Goal: Information Seeking & Learning: Learn about a topic

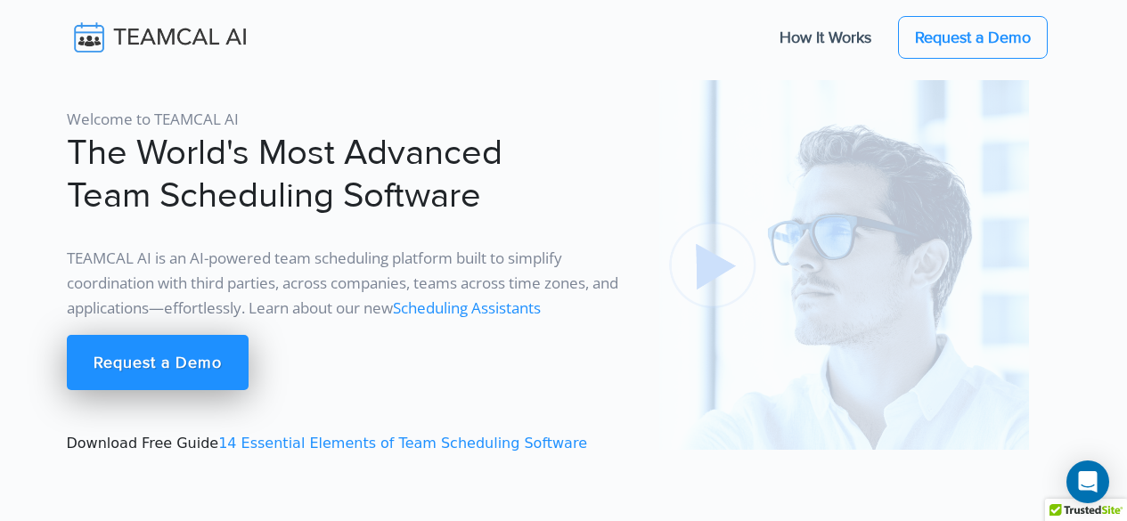
click at [722, 260] on img at bounding box center [844, 265] width 370 height 370
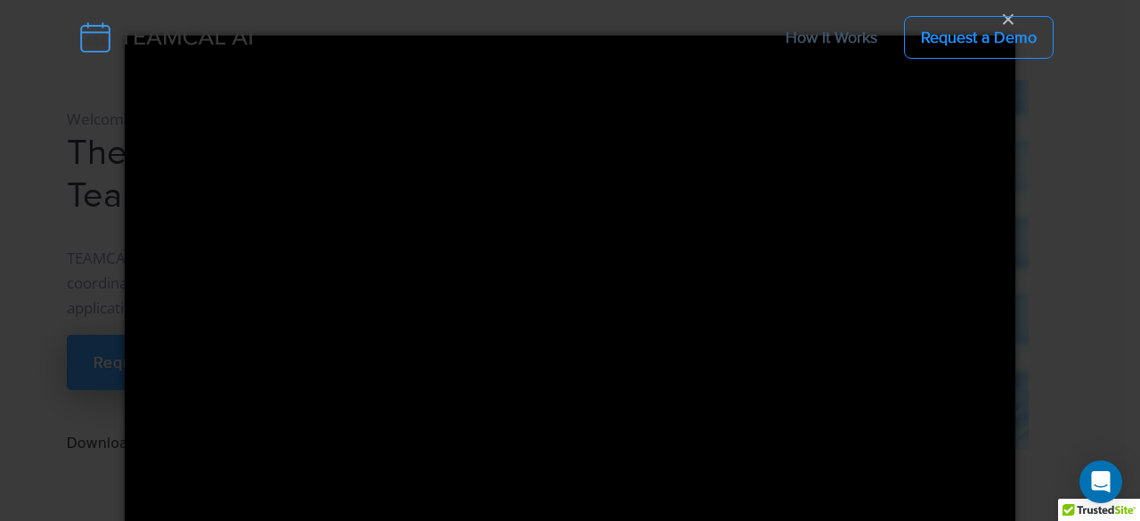
scroll to position [15, 0]
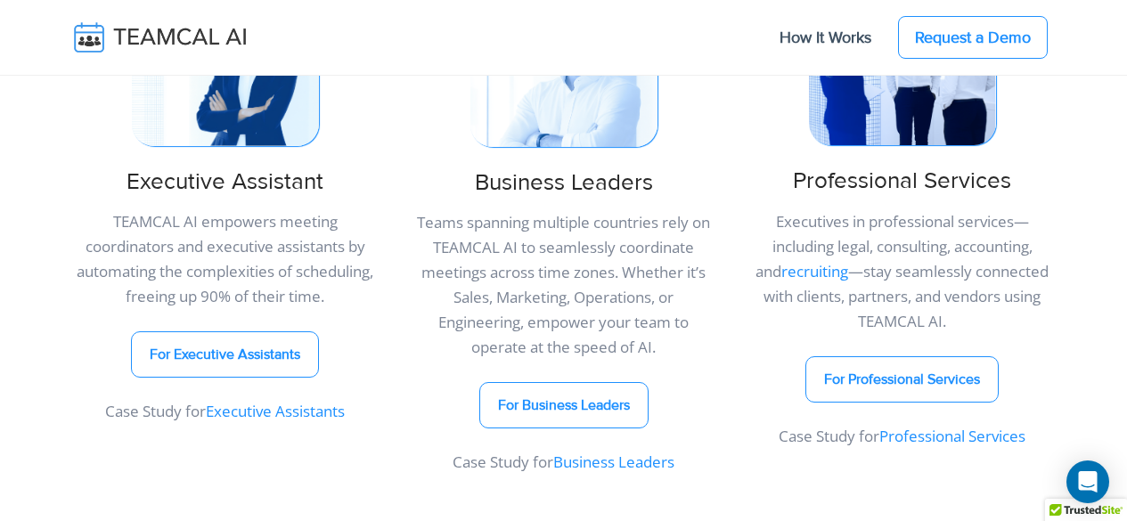
scroll to position [977, 0]
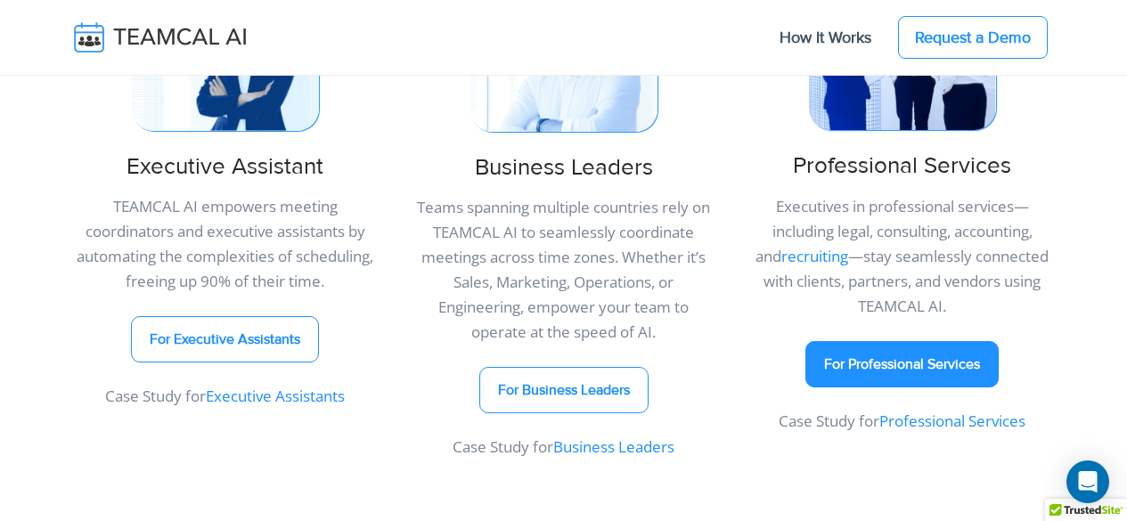
click at [912, 369] on link "For Professional Services" at bounding box center [901, 364] width 193 height 46
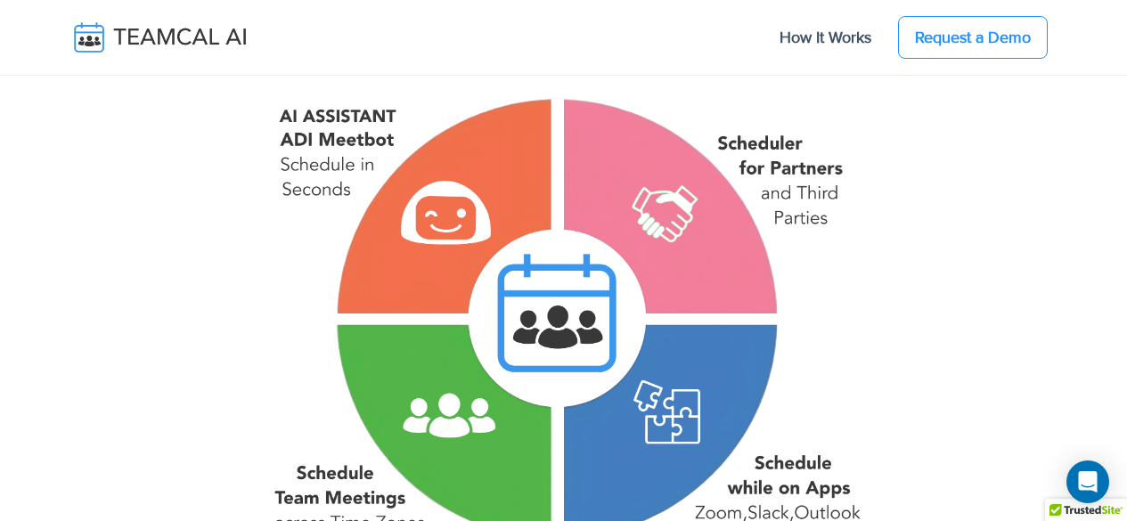
scroll to position [1643, 0]
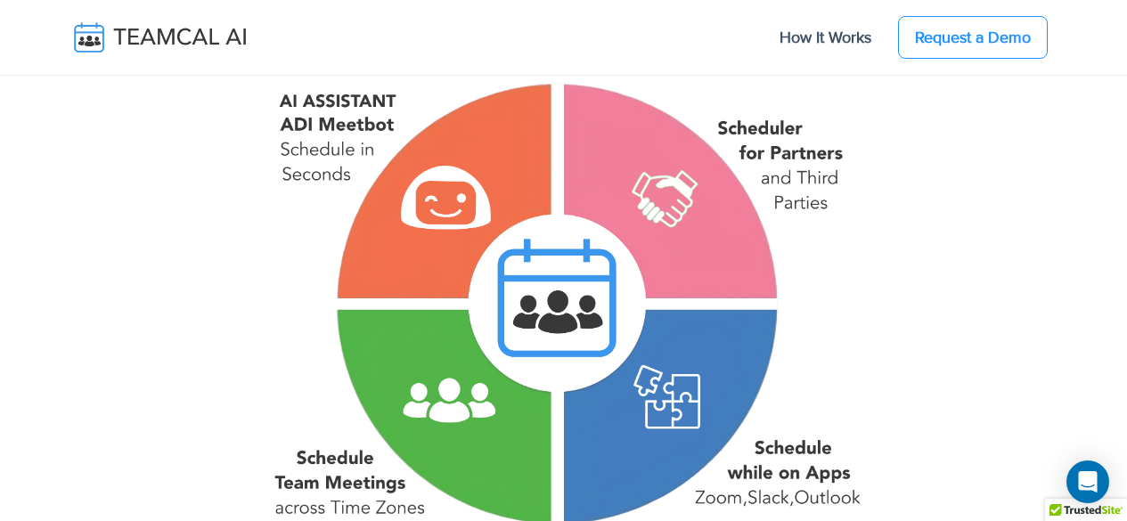
drag, startPoint x: 1133, startPoint y: 23, endPoint x: 1131, endPoint y: 70, distance: 47.2
